Goal: Task Accomplishment & Management: Complete application form

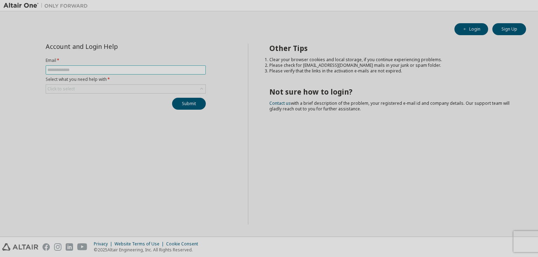
click at [74, 69] on input "text" at bounding box center [125, 70] width 157 height 6
type input "**********"
click at [99, 90] on div "Click to select" at bounding box center [125, 89] width 159 height 8
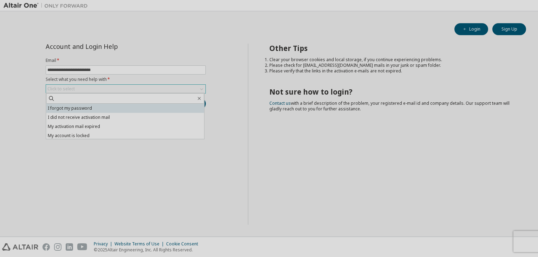
click at [91, 107] on li "I forgot my password" at bounding box center [125, 108] width 158 height 9
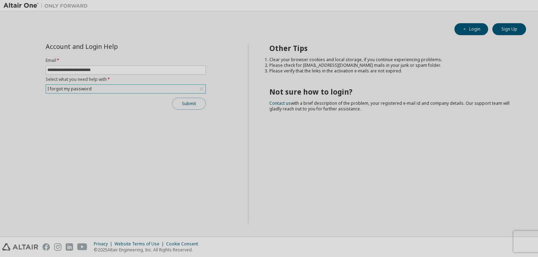
click at [187, 107] on button "Submit" at bounding box center [189, 104] width 34 height 12
click at [184, 102] on button "Submit" at bounding box center [189, 104] width 34 height 12
